Goal: Navigation & Orientation: Find specific page/section

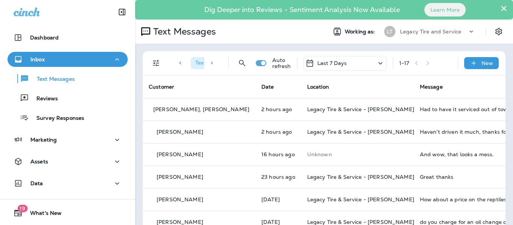
click at [56, 108] on div "Text Messages Reviews Survey Responses" at bounding box center [68, 96] width 120 height 59
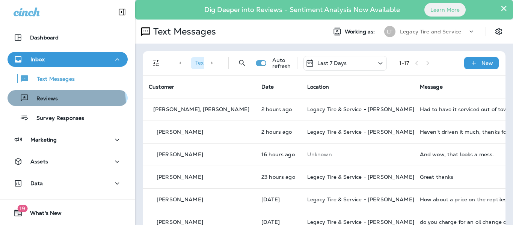
click at [57, 103] on div "Reviews" at bounding box center [34, 97] width 47 height 11
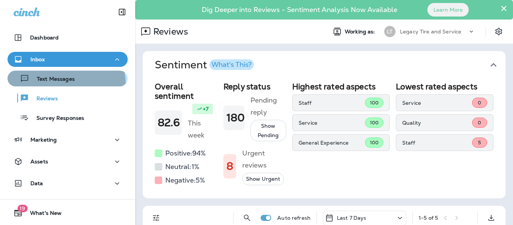
click at [59, 85] on button "Text Messages" at bounding box center [68, 79] width 120 height 16
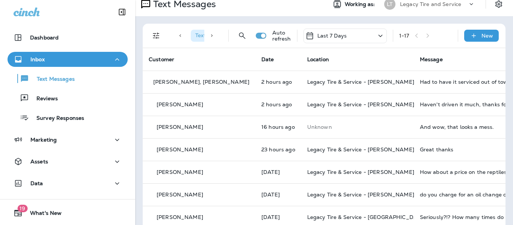
scroll to position [28, 0]
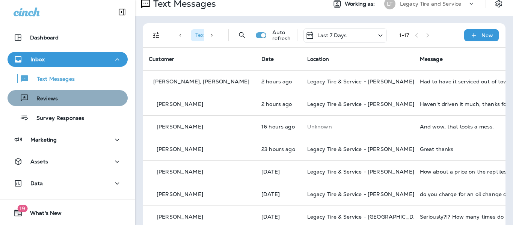
click at [87, 103] on div "Reviews" at bounding box center [68, 97] width 114 height 11
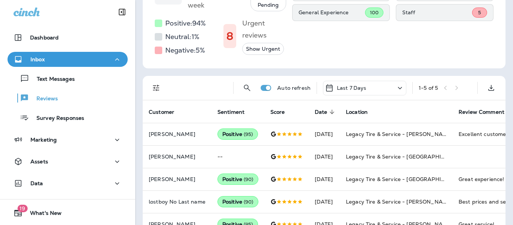
scroll to position [130, 0]
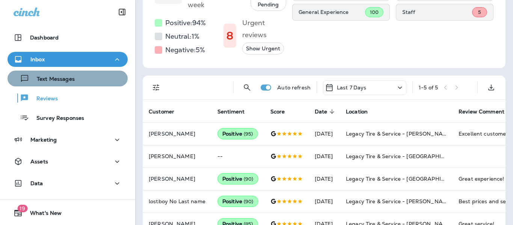
click at [72, 84] on button "Text Messages" at bounding box center [68, 79] width 120 height 16
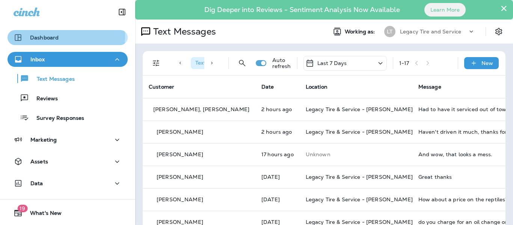
click at [50, 36] on p "Dashboard" at bounding box center [44, 38] width 29 height 6
